Goal: Navigation & Orientation: Find specific page/section

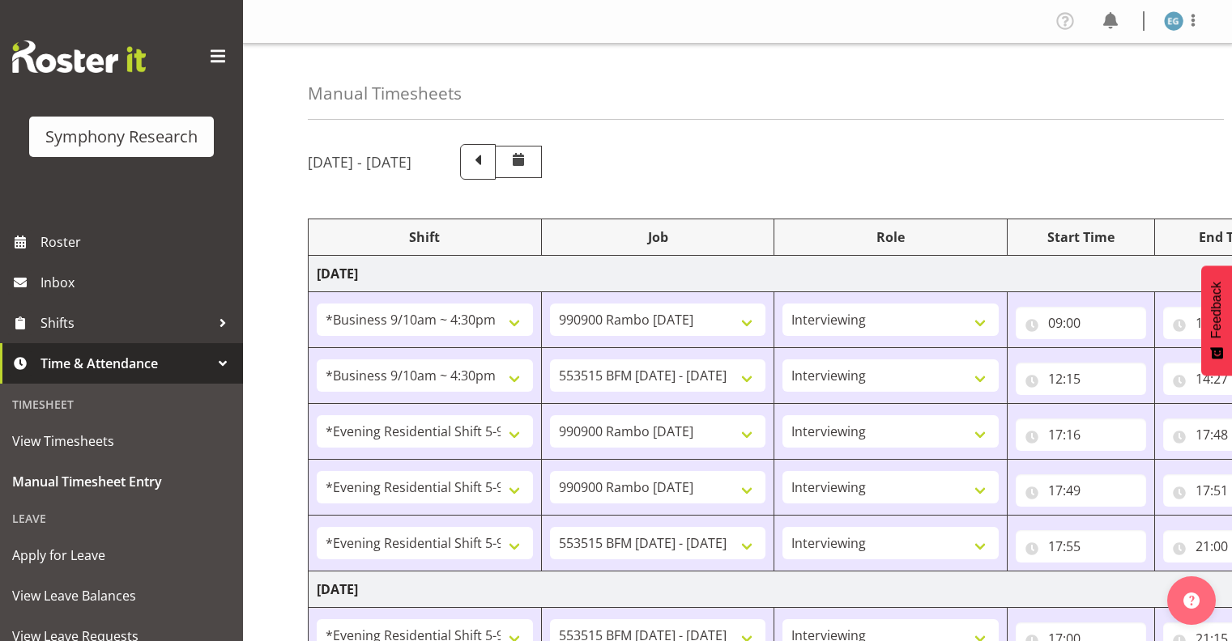
select select "26078"
select select "10732"
select select "26078"
select select "10731"
select select "48116"
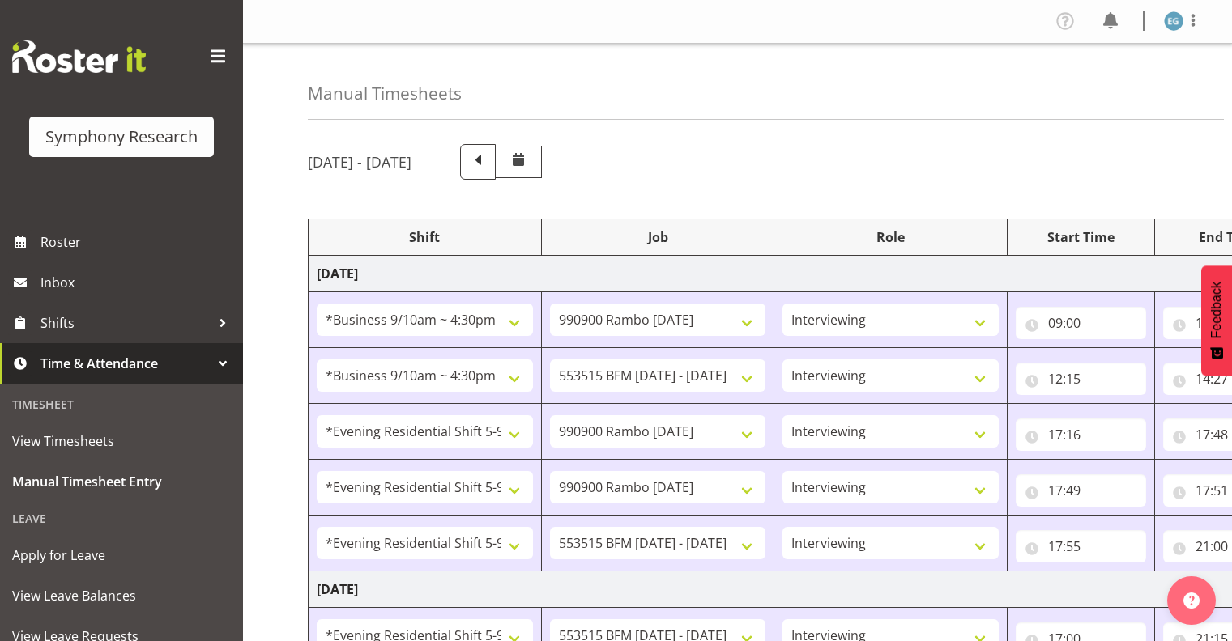
select select "10732"
select select "48116"
select select "10732"
select select "48116"
select select "10731"
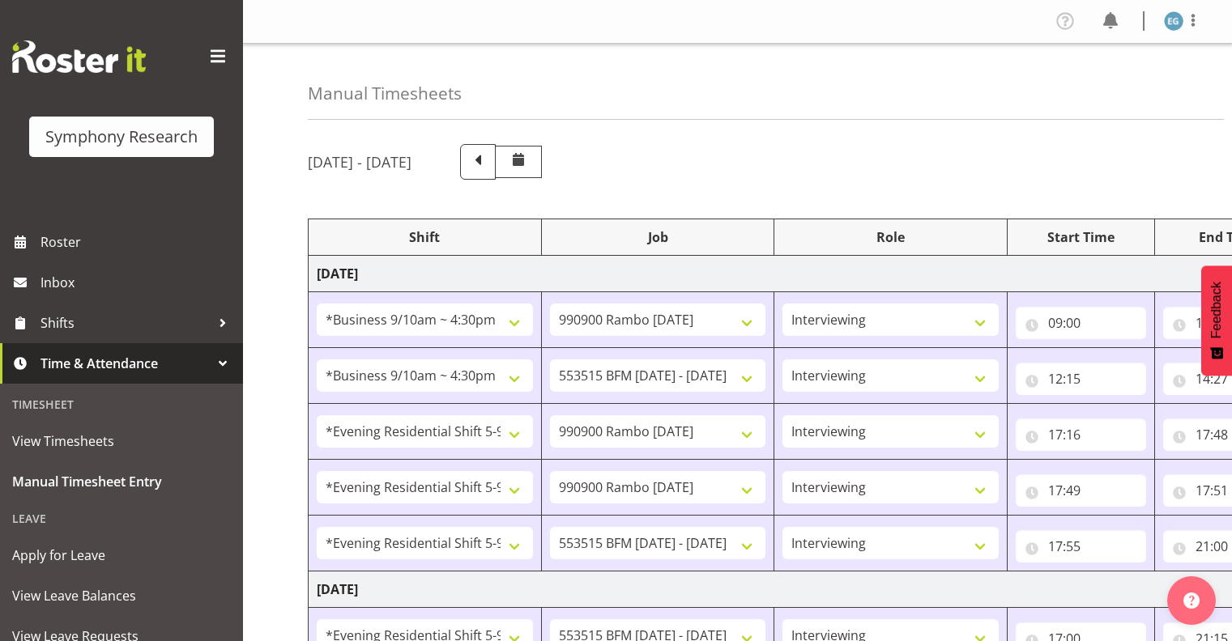
select select "48116"
select select "10731"
select select "48116"
select select "10732"
select select "48116"
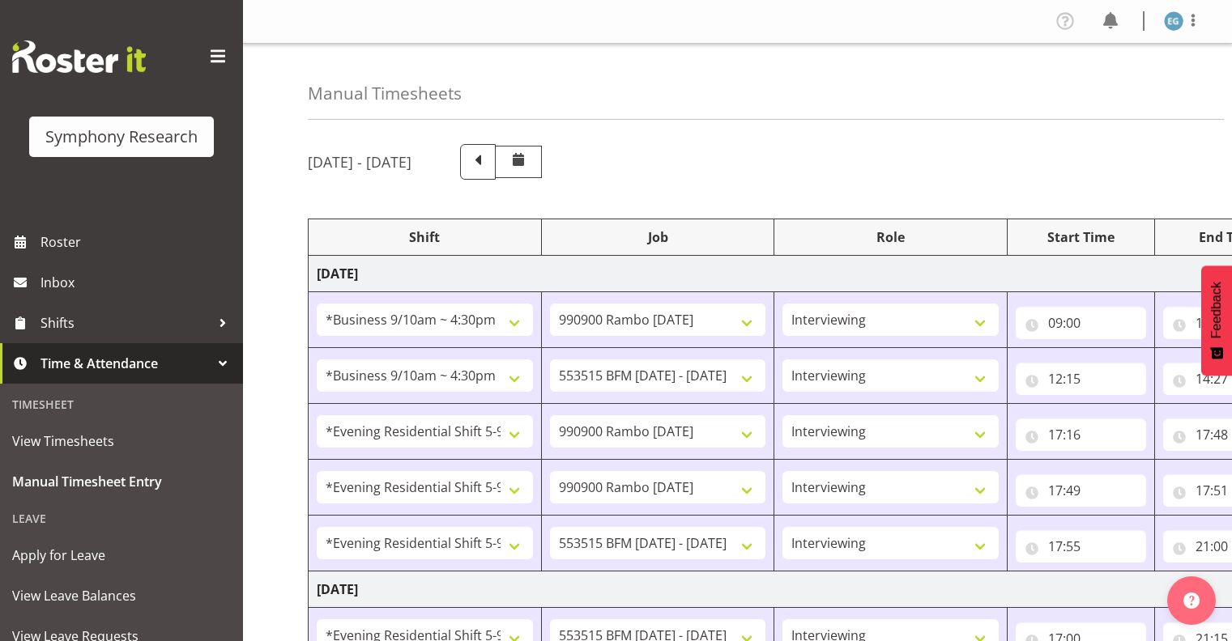
select select "10731"
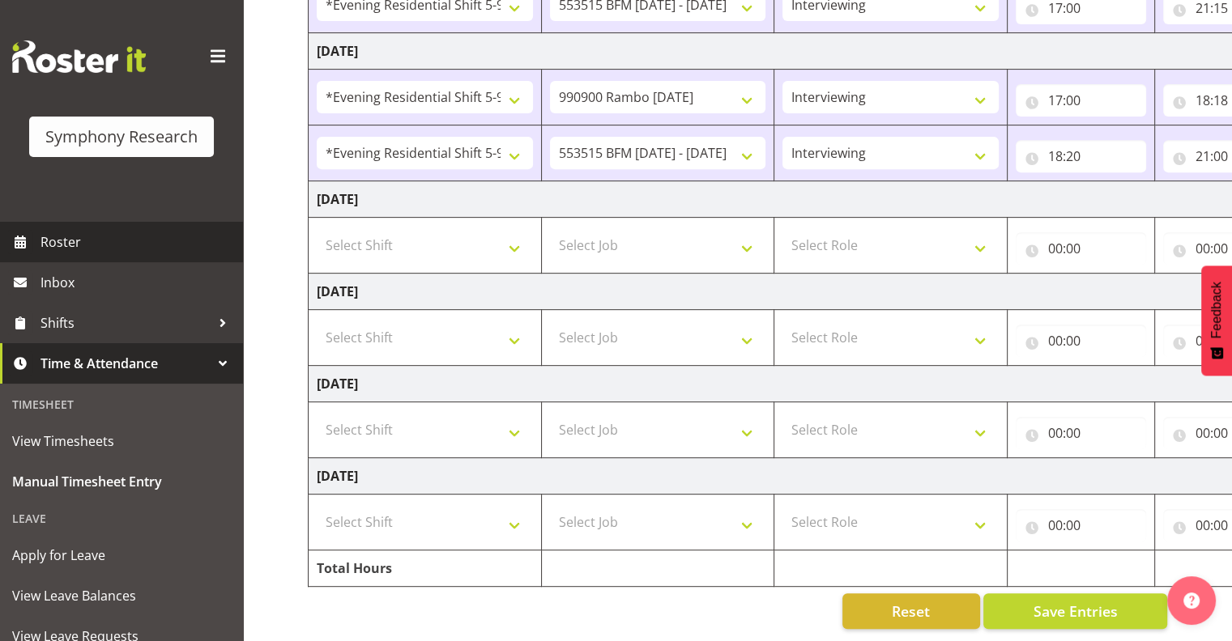
click at [49, 238] on span "Roster" at bounding box center [137, 242] width 194 height 24
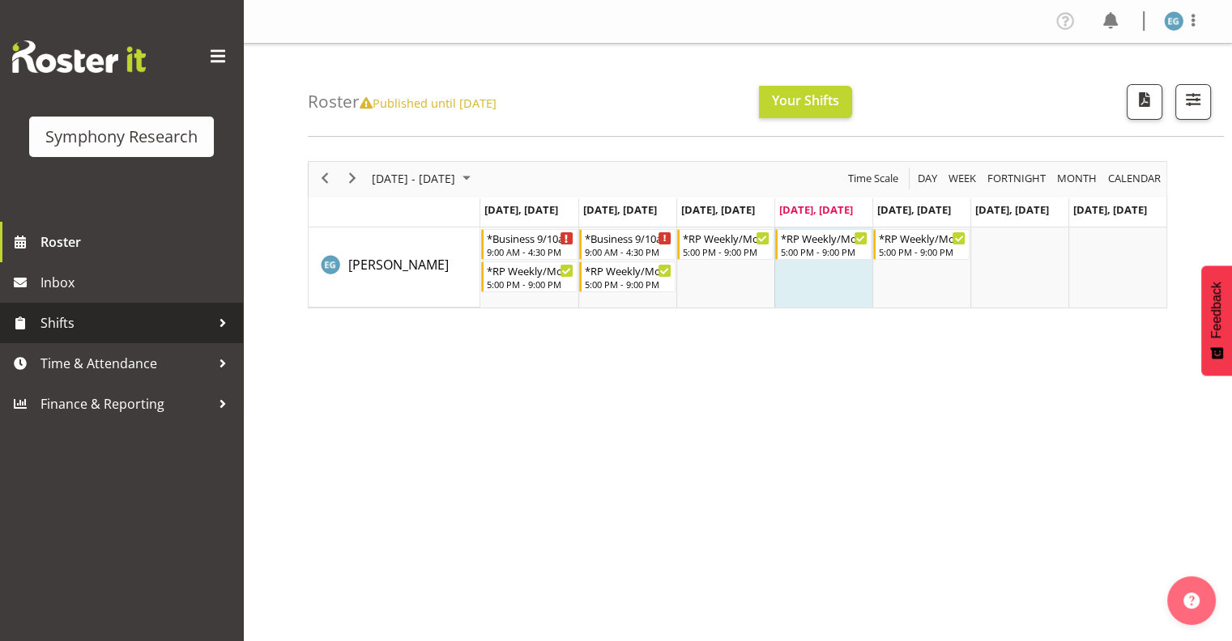
click at [55, 321] on span "Shifts" at bounding box center [125, 323] width 170 height 24
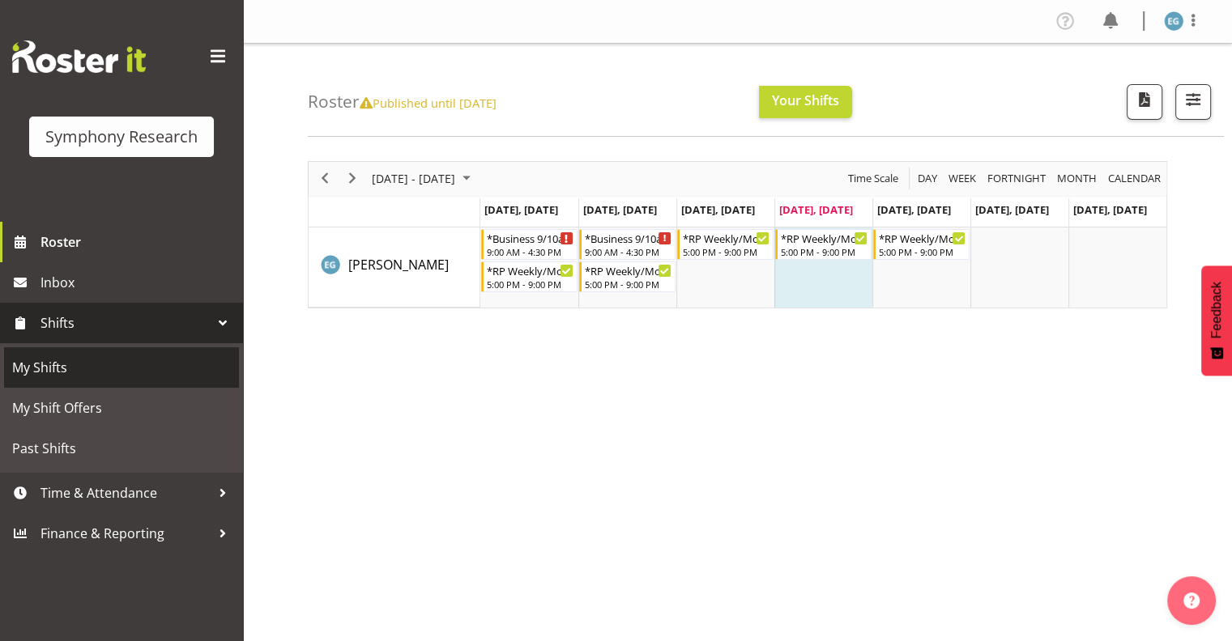
click at [58, 364] on span "My Shifts" at bounding box center [121, 367] width 219 height 24
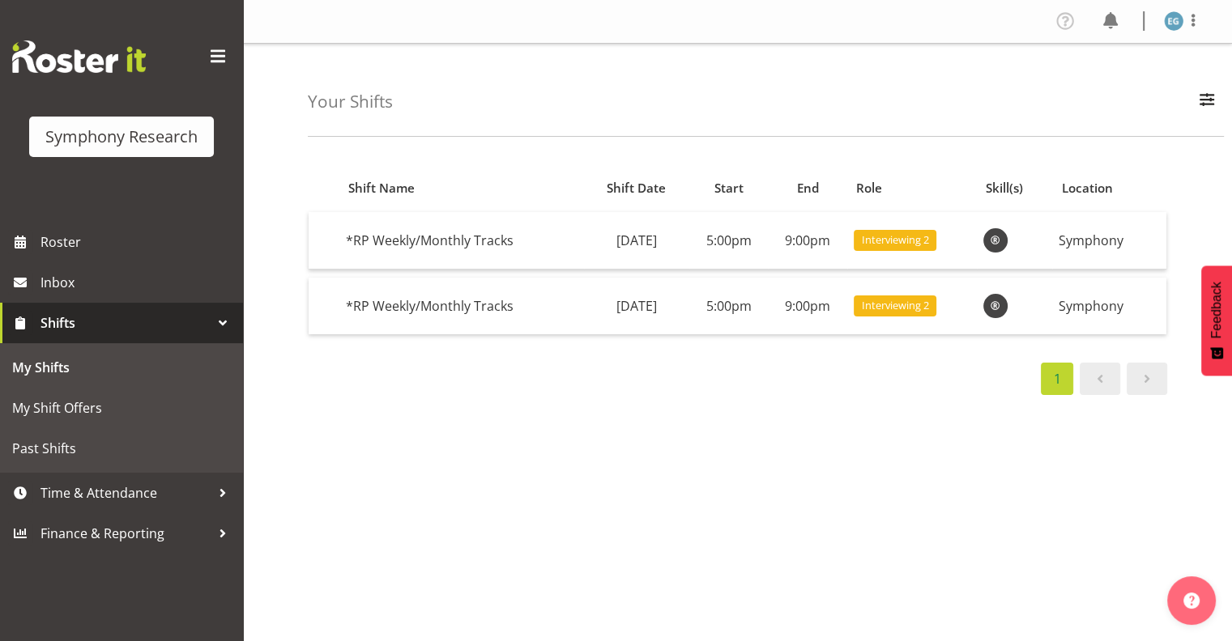
click at [1102, 382] on span at bounding box center [1099, 378] width 19 height 19
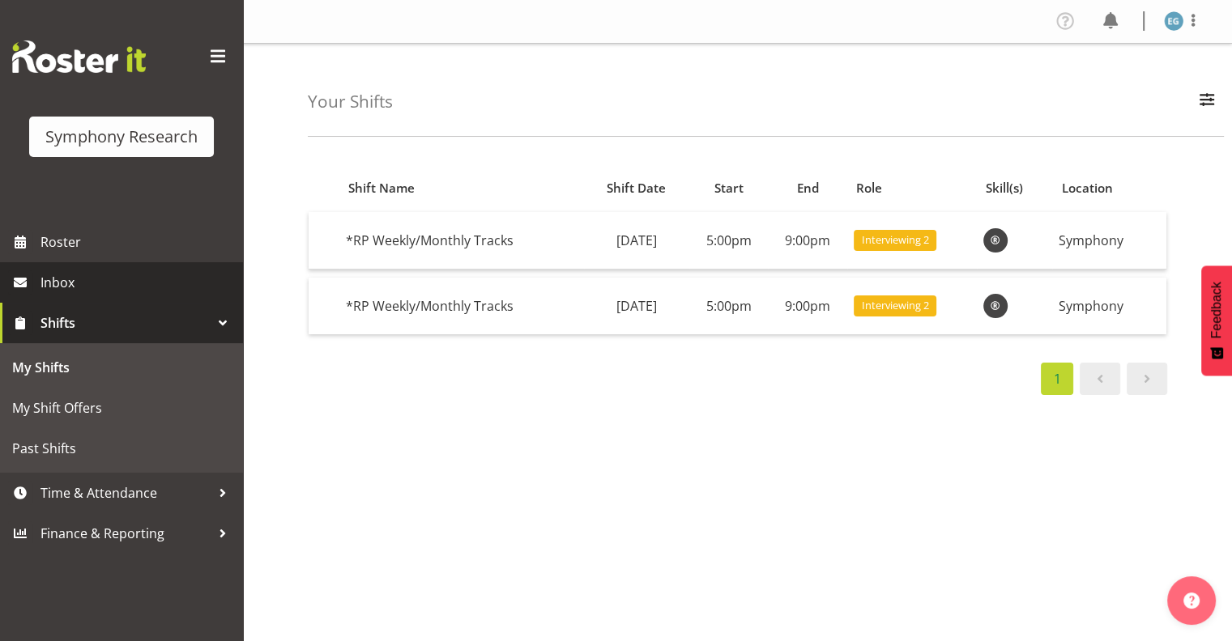
click at [62, 280] on span "Inbox" at bounding box center [137, 282] width 194 height 24
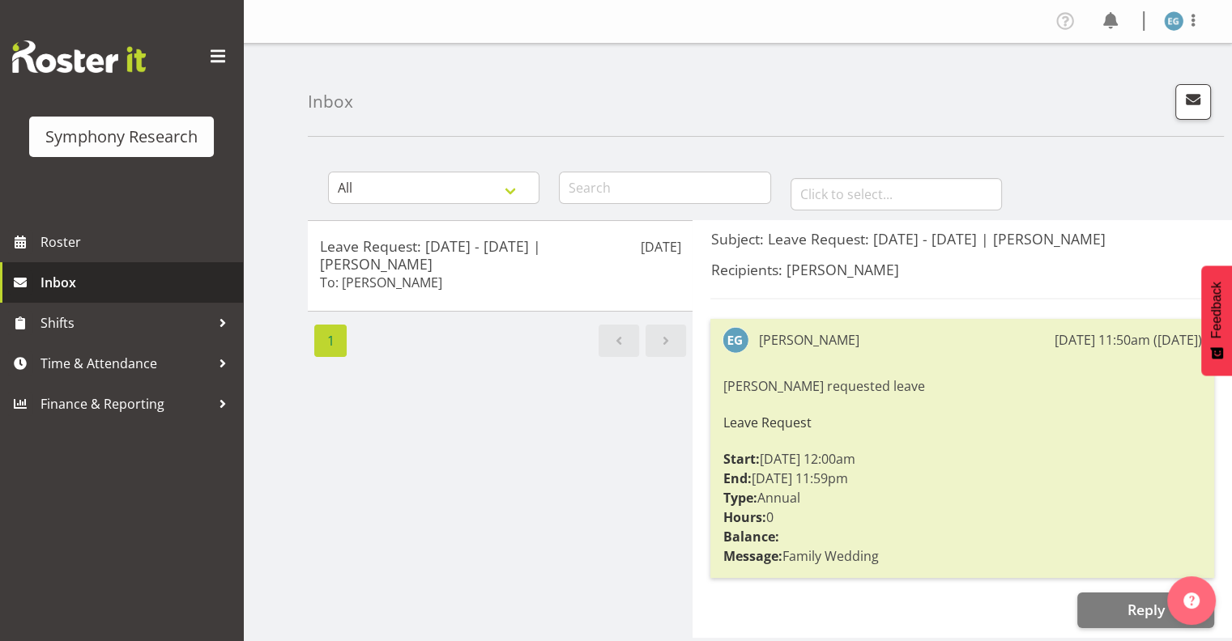
click at [56, 280] on span "Inbox" at bounding box center [137, 282] width 194 height 24
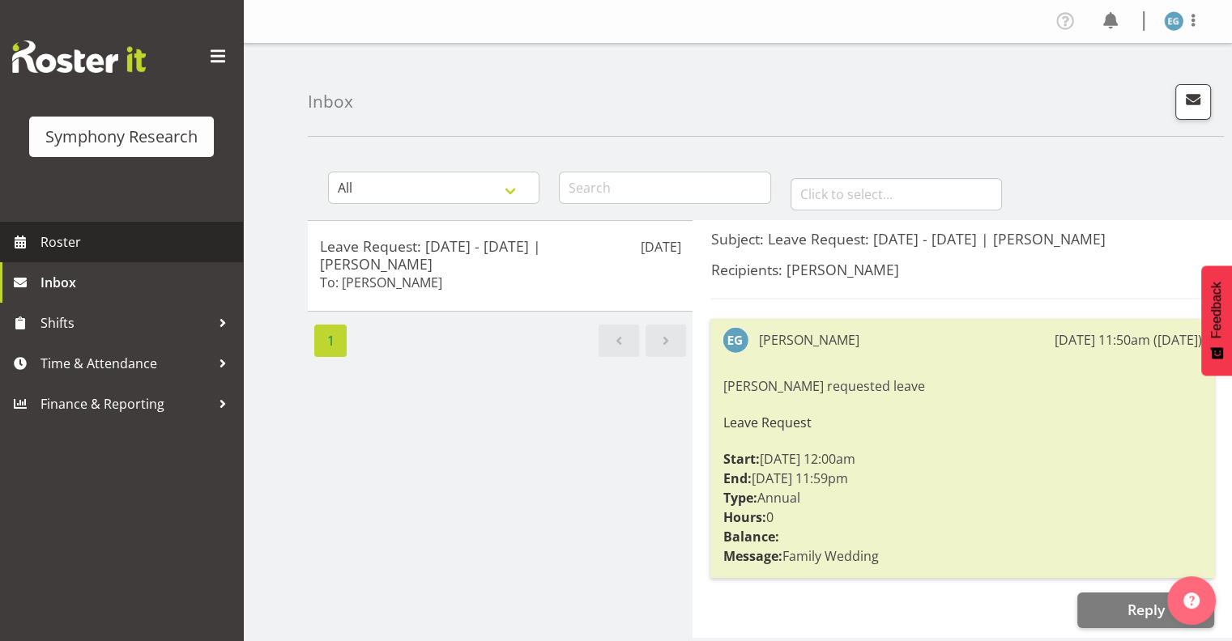
click at [56, 240] on span "Roster" at bounding box center [137, 242] width 194 height 24
